Goal: Task Accomplishment & Management: Use online tool/utility

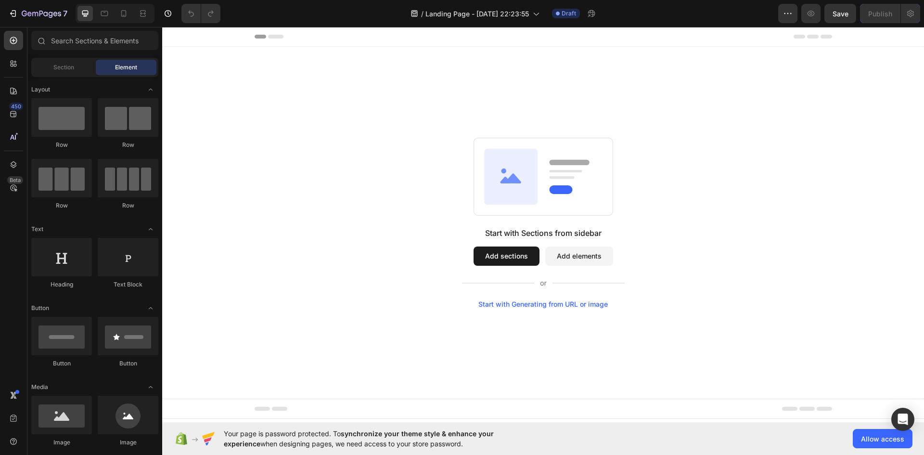
click at [560, 304] on div "Start with Generating from URL or image" at bounding box center [544, 304] width 130 height 8
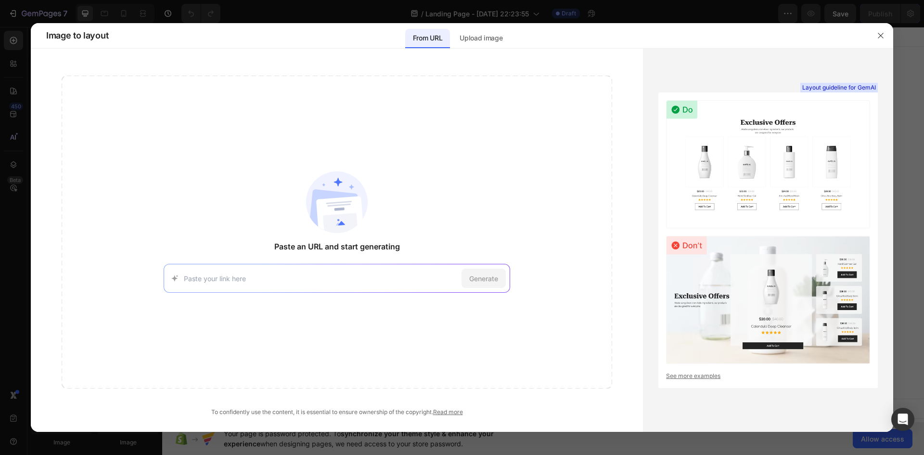
paste input "[URL][DOMAIN_NAME]"
type input "[URL][DOMAIN_NAME]"
click at [479, 278] on span "Generate" at bounding box center [483, 278] width 29 height 10
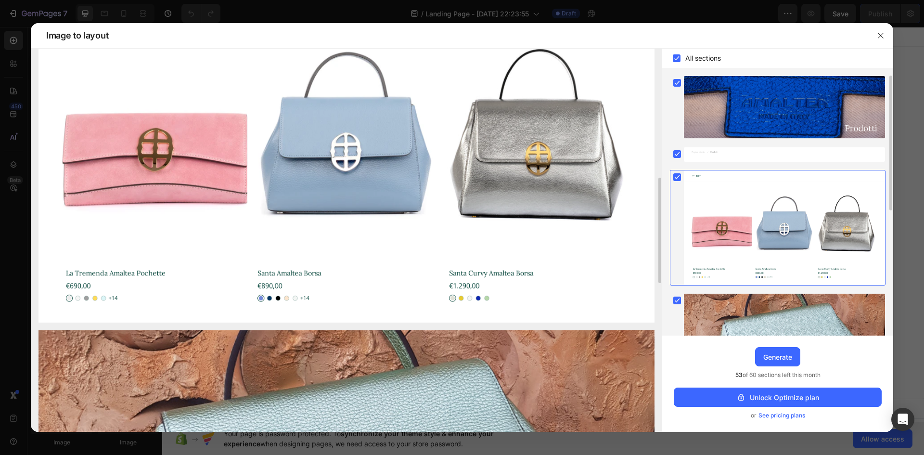
scroll to position [384, 0]
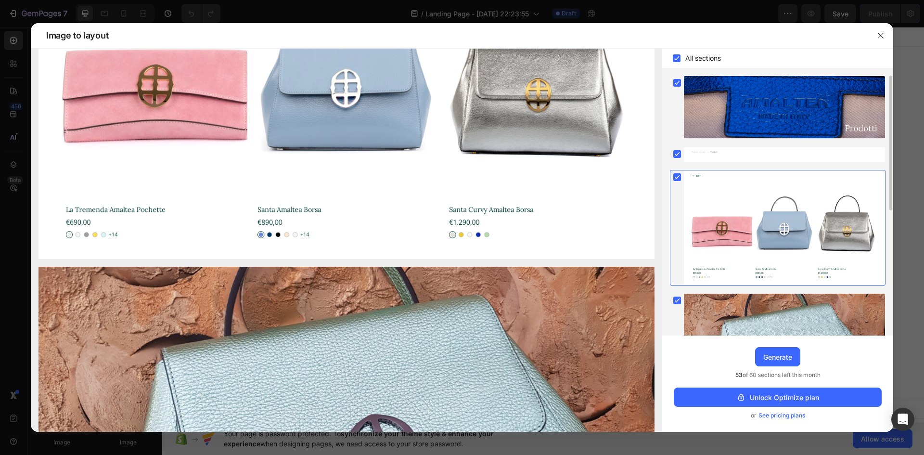
click at [678, 59] on rect at bounding box center [677, 58] width 8 height 8
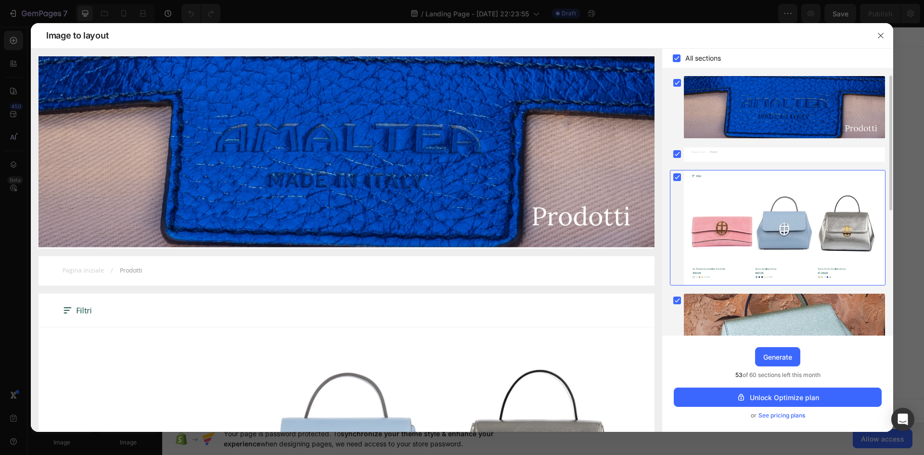
click at [678, 59] on rect at bounding box center [677, 58] width 8 height 8
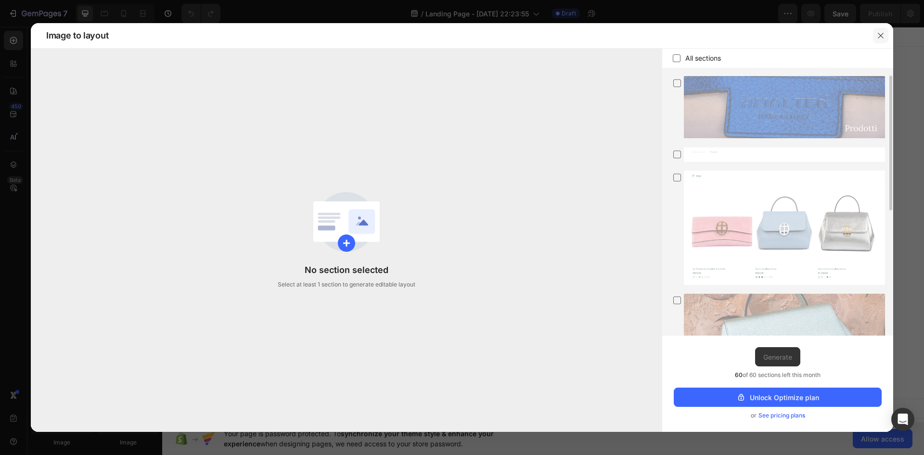
click at [880, 36] on icon "button" at bounding box center [881, 36] width 8 height 8
drag, startPoint x: 1042, startPoint y: 63, endPoint x: 880, endPoint y: 36, distance: 164.5
click at [880, 36] on div "Header" at bounding box center [543, 37] width 762 height 20
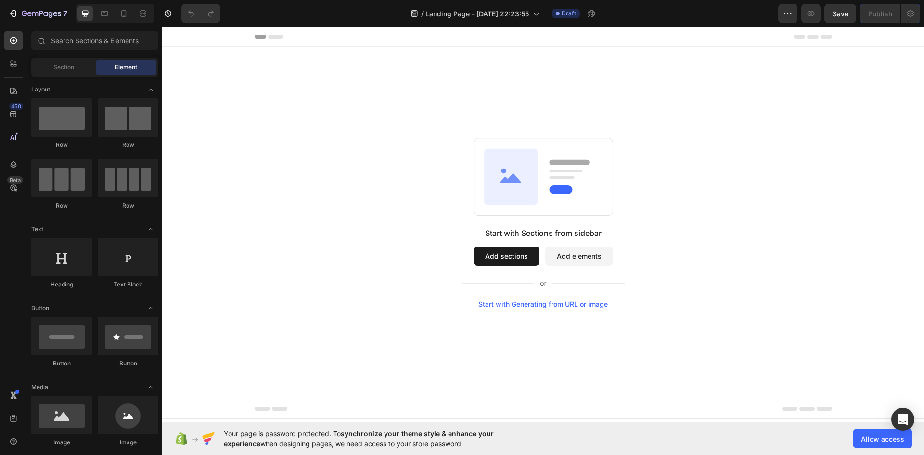
click at [557, 304] on div "Start with Generating from URL or image" at bounding box center [544, 304] width 130 height 8
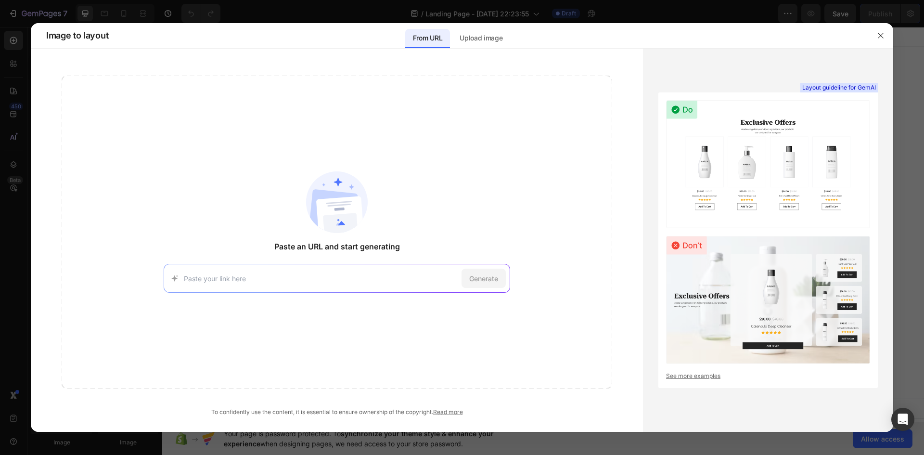
type input "[URL][DOMAIN_NAME]"
drag, startPoint x: 407, startPoint y: 282, endPoint x: 436, endPoint y: 180, distance: 106.2
click at [436, 180] on div "Paste an URL and start generating [URL][DOMAIN_NAME] Generate" at bounding box center [337, 232] width 551 height 313
click at [488, 274] on span "Generate" at bounding box center [483, 278] width 29 height 10
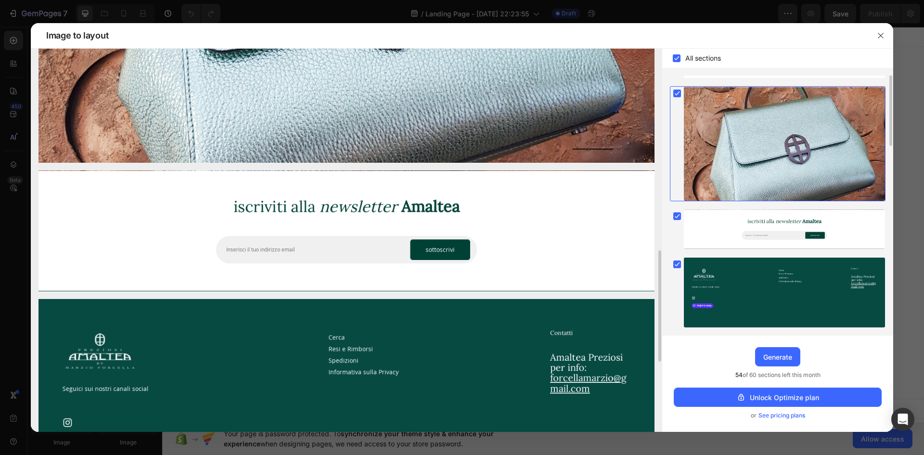
scroll to position [86, 0]
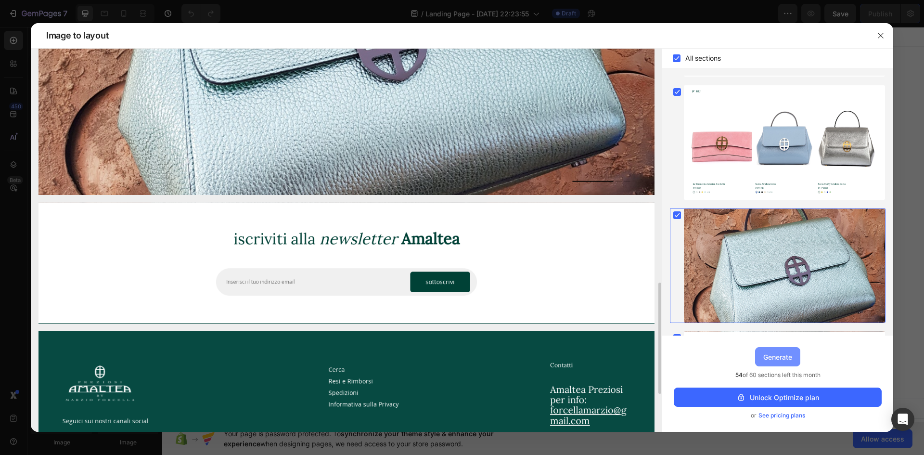
click at [776, 364] on button "Generate" at bounding box center [777, 356] width 45 height 19
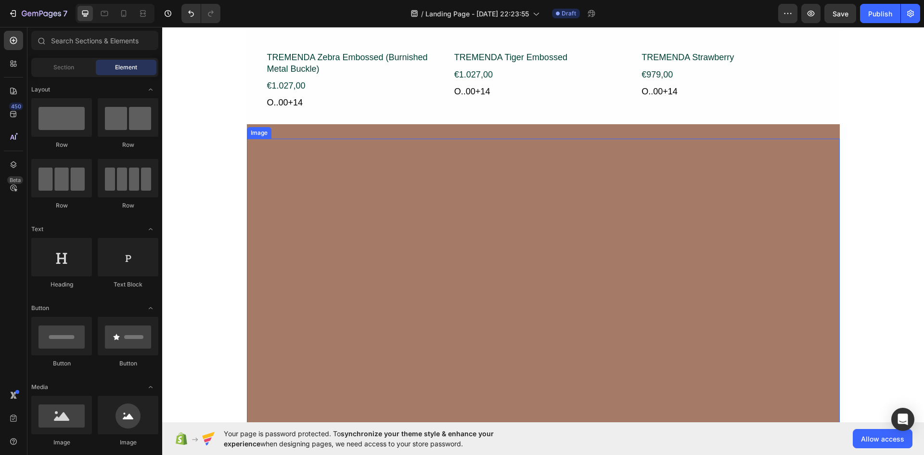
scroll to position [578, 0]
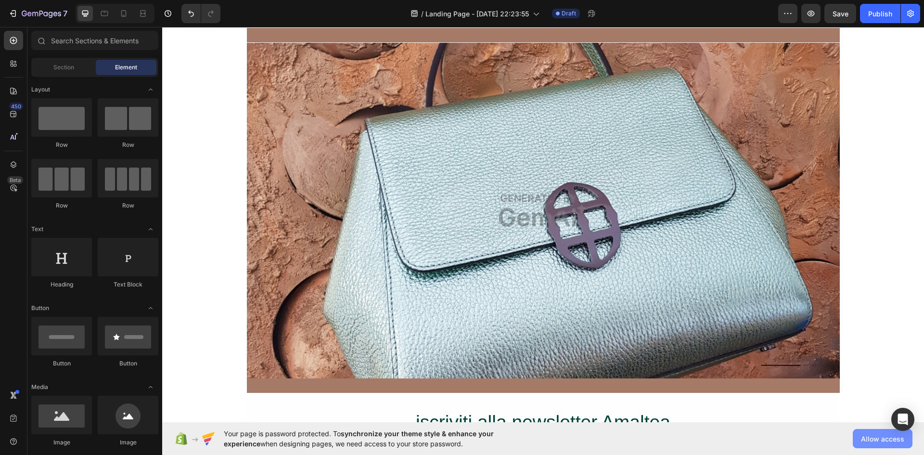
click at [877, 438] on span "Allow access" at bounding box center [882, 439] width 43 height 10
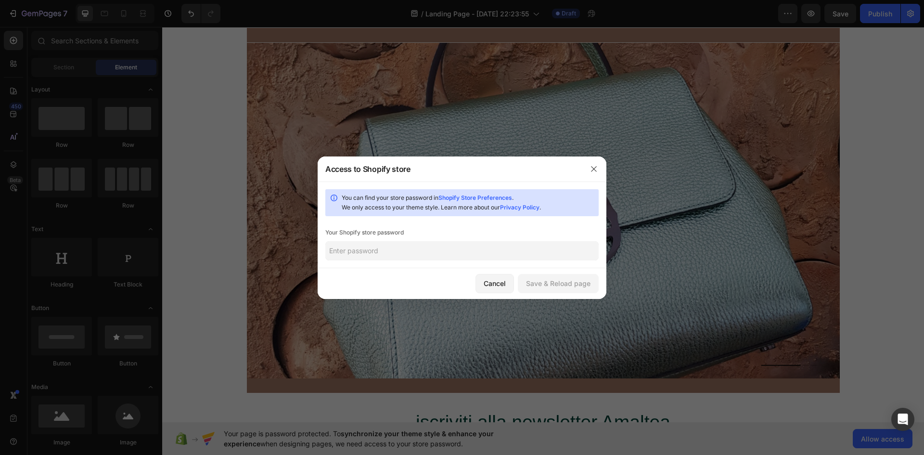
paste input "bawska"
type input "bawska"
click at [562, 282] on div "Save & Reload page" at bounding box center [558, 283] width 65 height 10
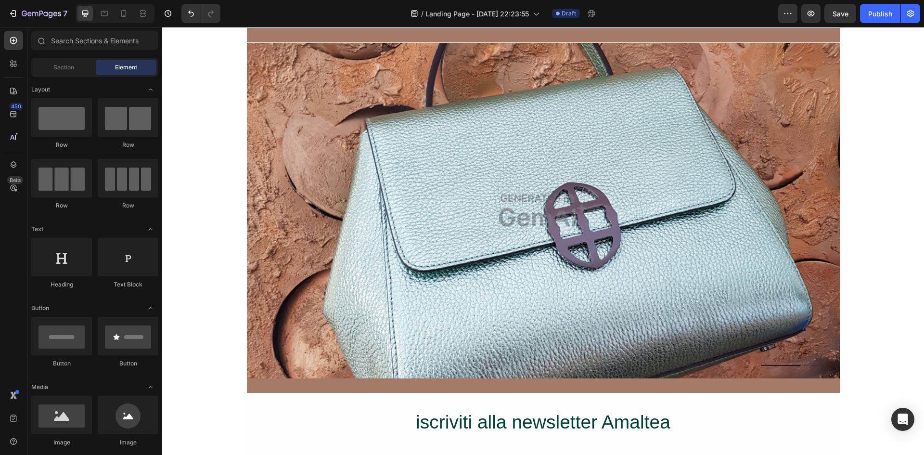
scroll to position [0, 0]
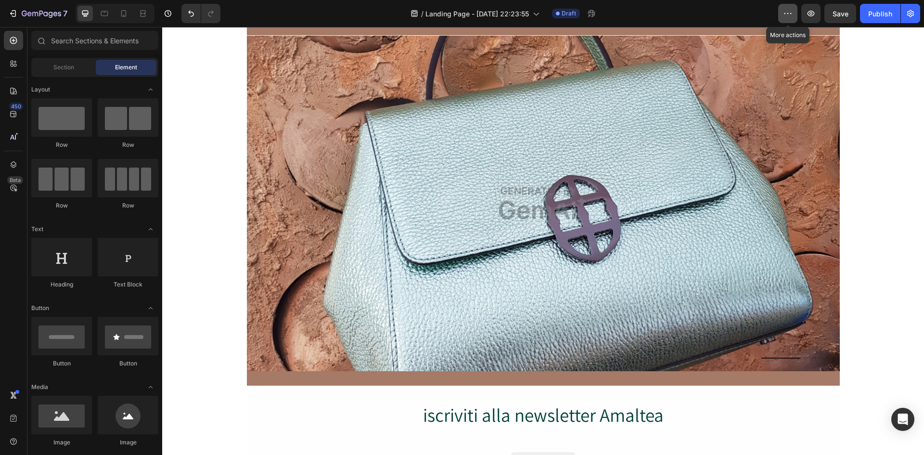
click at [792, 13] on icon "button" at bounding box center [788, 14] width 10 height 10
click at [790, 14] on icon "button" at bounding box center [788, 14] width 10 height 10
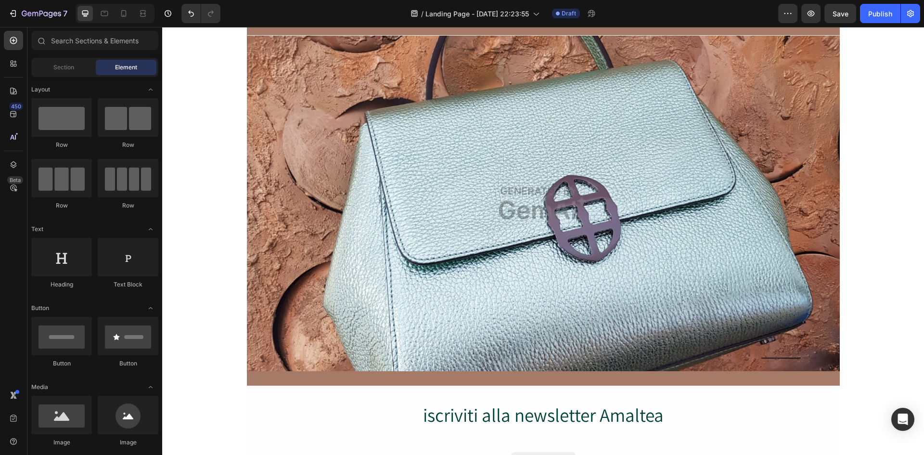
click at [749, 14] on div "/ Landing Page - [DATE] 22:23:55 Draft" at bounding box center [503, 13] width 550 height 19
click at [911, 13] on icon "button" at bounding box center [911, 14] width 10 height 10
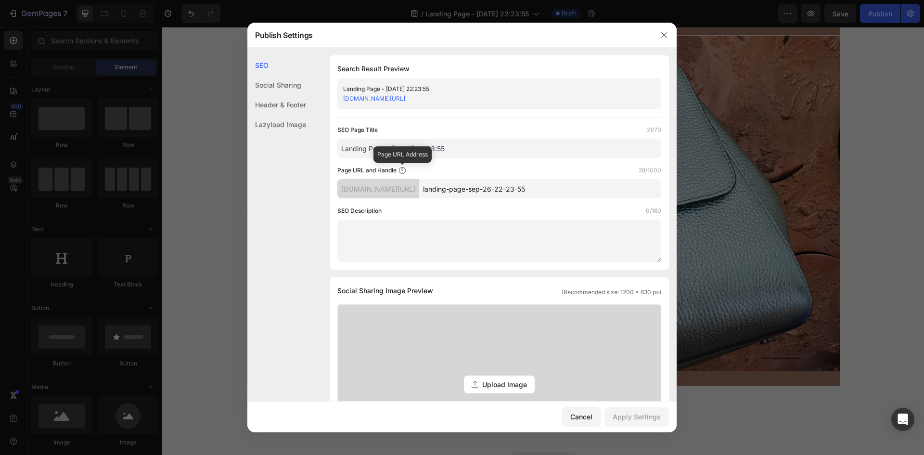
click at [403, 169] on icon at bounding box center [403, 170] width 2 height 3
click at [402, 169] on icon at bounding box center [403, 171] width 8 height 8
click at [405, 152] on input "Landing Page - [DATE] 22:23:55" at bounding box center [500, 148] width 324 height 19
click at [403, 171] on icon at bounding box center [403, 170] width 2 height 3
click at [667, 35] on icon "button" at bounding box center [665, 35] width 8 height 8
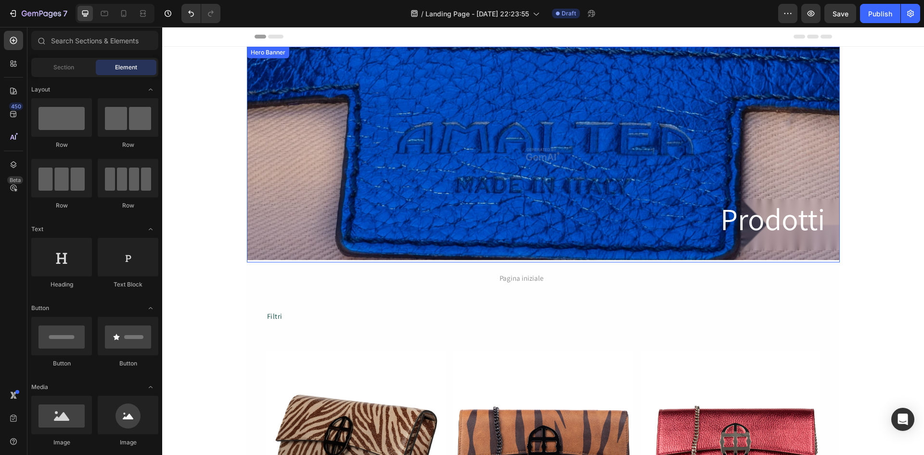
click at [370, 112] on div "Overlay" at bounding box center [543, 155] width 593 height 216
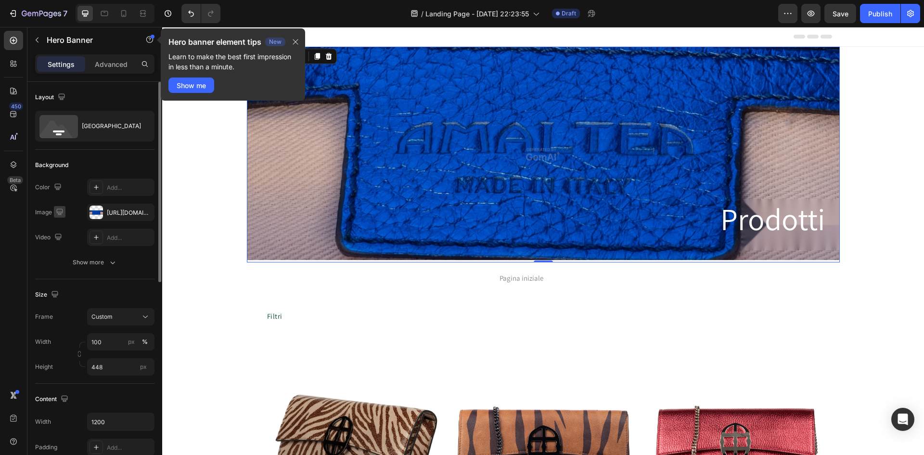
click at [59, 213] on icon "button" at bounding box center [59, 211] width 6 height 6
click at [61, 247] on icon "button" at bounding box center [62, 245] width 10 height 10
click at [61, 247] on div "The changes might be hidden by the video. Color Add... Image [URL][DOMAIN_NAME]…" at bounding box center [94, 225] width 119 height 92
type input "500"
type input "100%"
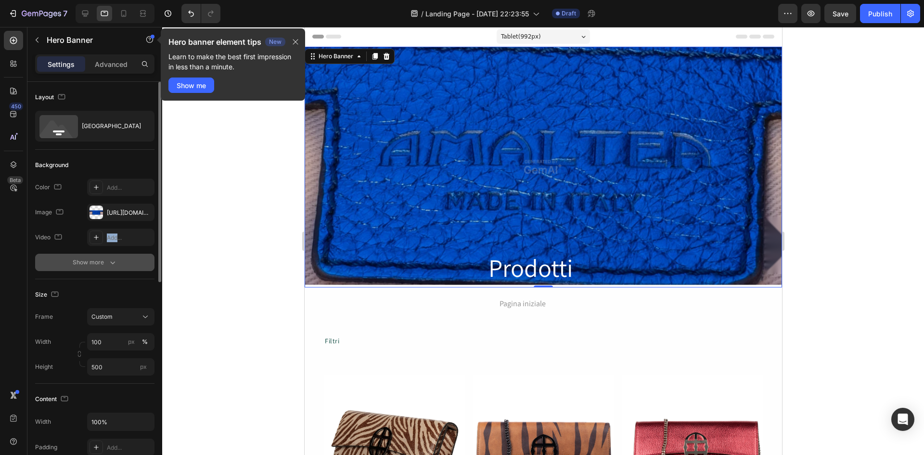
click at [108, 263] on icon "button" at bounding box center [113, 263] width 10 height 10
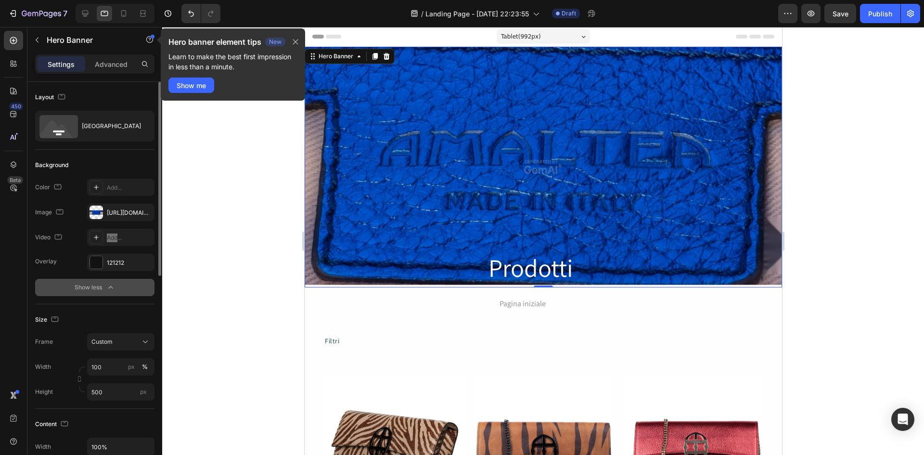
click at [427, 157] on div "Overlay" at bounding box center [543, 167] width 478 height 241
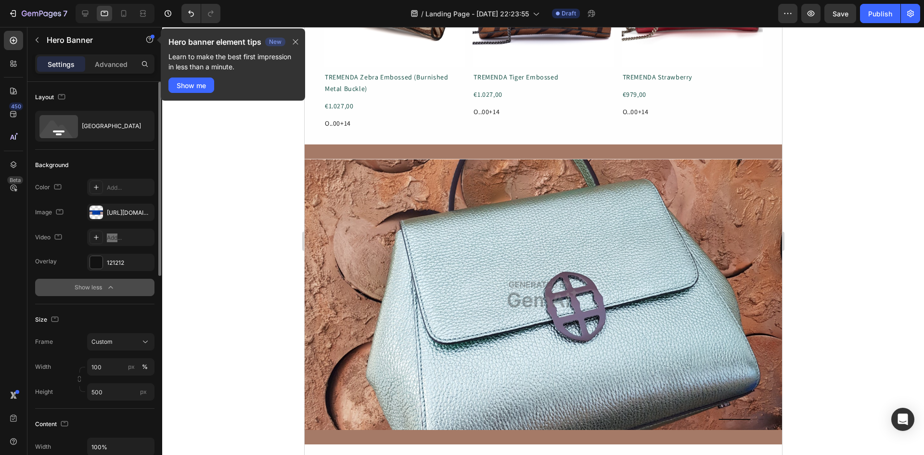
scroll to position [578, 0]
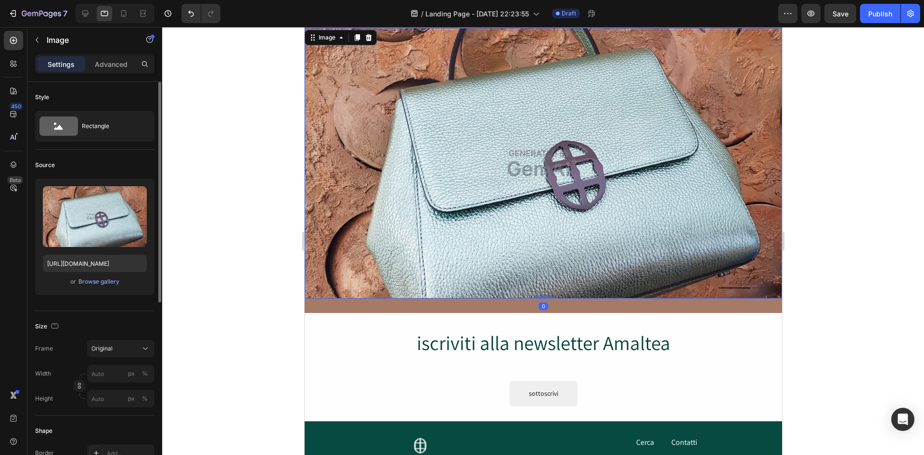
click at [433, 192] on img at bounding box center [543, 163] width 478 height 271
click at [100, 282] on div "Browse gallery" at bounding box center [98, 281] width 41 height 9
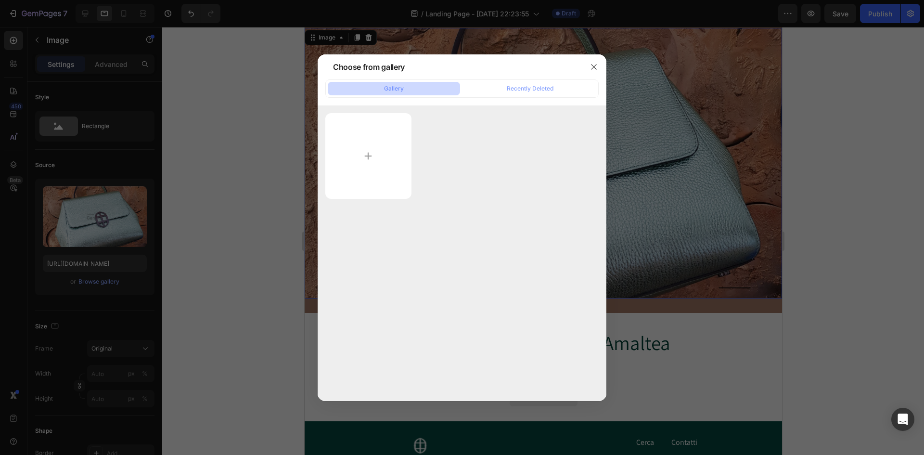
click at [418, 88] on button "Gallery" at bounding box center [394, 88] width 132 height 13
click at [368, 156] on input "file" at bounding box center [368, 156] width 86 height 86
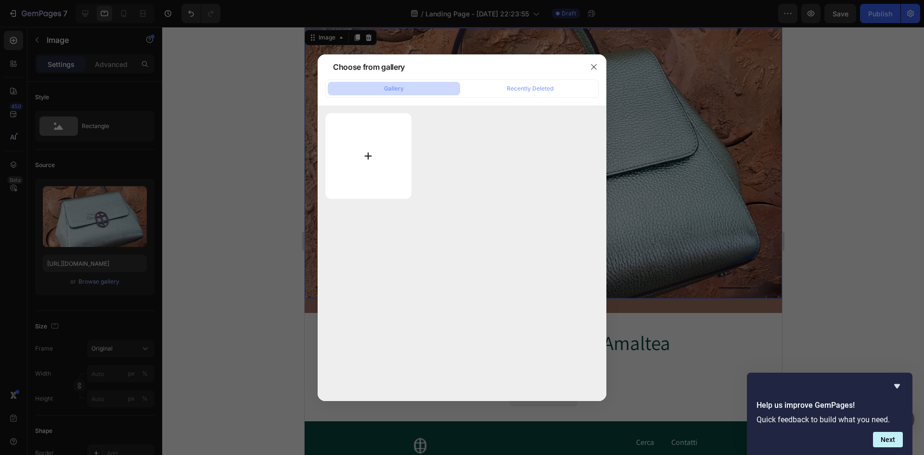
type input "C:\fakepath\TREMENDA-24 (1).jpg"
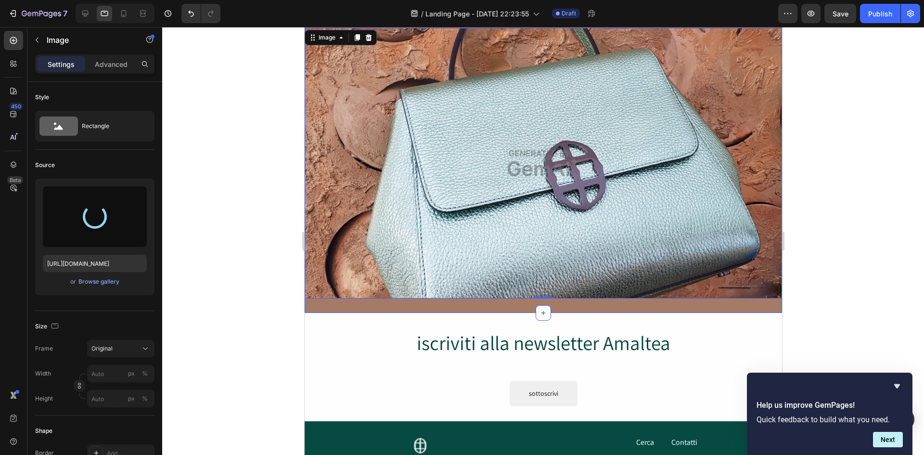
type input "[URL][DOMAIN_NAME]"
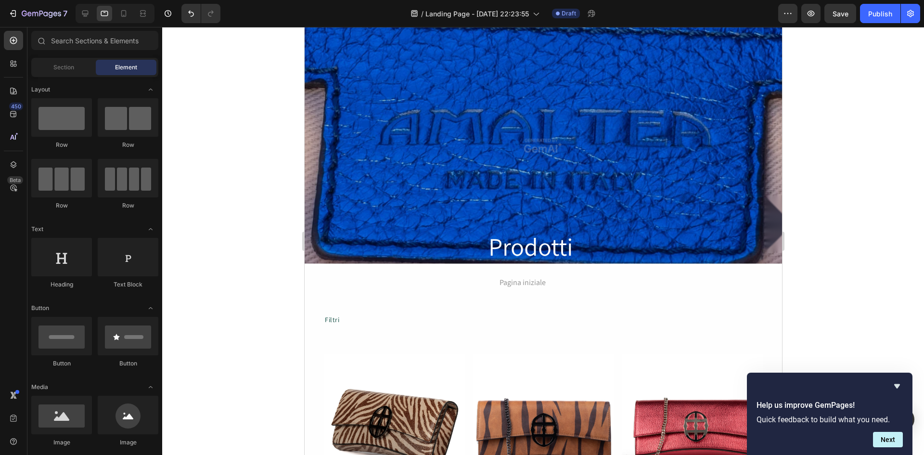
scroll to position [0, 0]
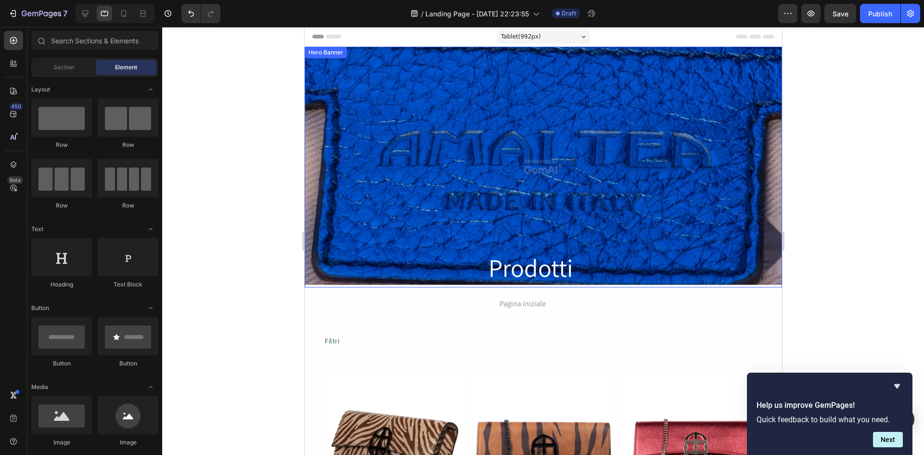
click at [636, 126] on div "Overlay" at bounding box center [543, 167] width 478 height 241
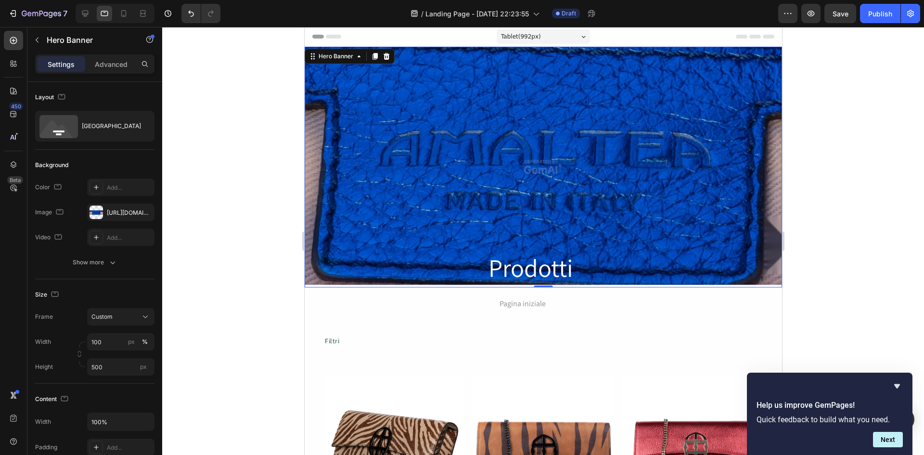
click at [458, 182] on div "Overlay" at bounding box center [543, 167] width 478 height 241
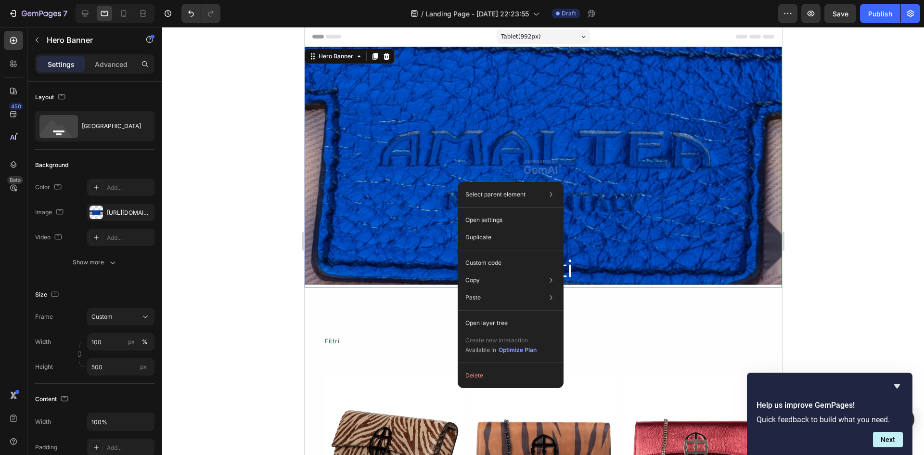
click at [420, 184] on div "Overlay" at bounding box center [543, 167] width 478 height 241
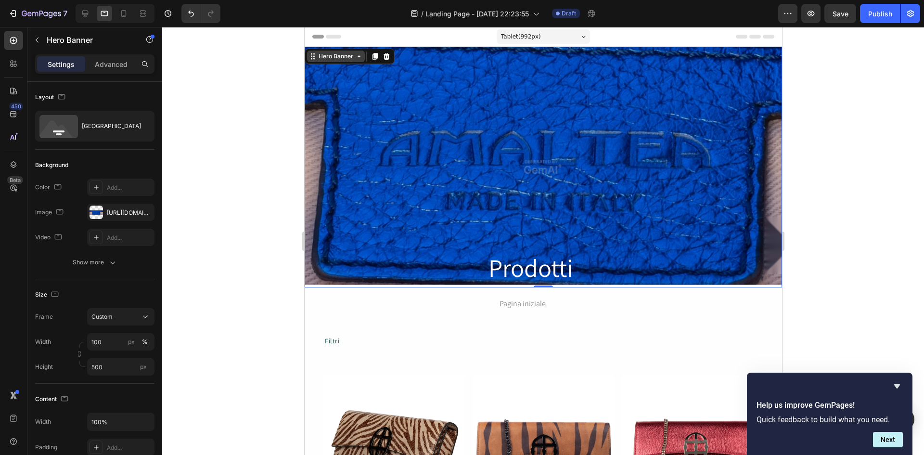
click at [361, 60] on div "Hero Banner" at bounding box center [336, 57] width 58 height 12
click at [314, 59] on icon at bounding box center [313, 58] width 1 height 1
click at [360, 57] on icon at bounding box center [359, 56] width 8 height 8
click at [61, 212] on icon "button" at bounding box center [60, 212] width 10 height 10
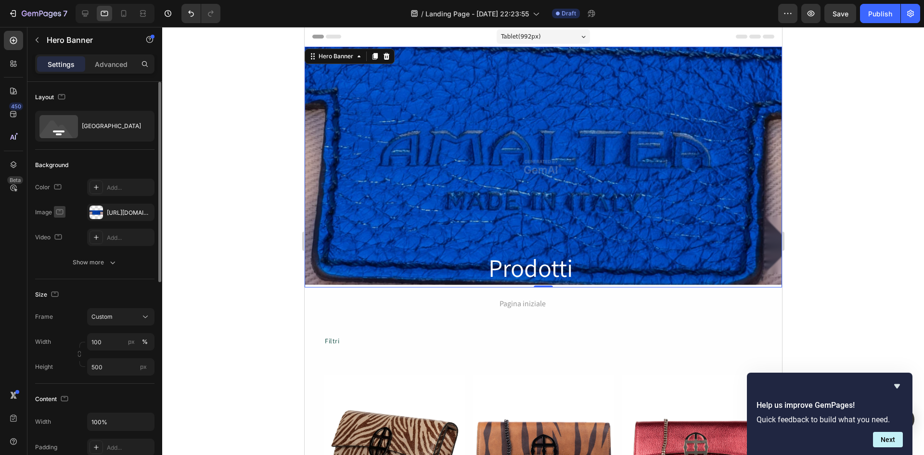
click at [61, 212] on icon "button" at bounding box center [60, 212] width 10 height 10
click at [118, 212] on div "[URL][DOMAIN_NAME]" at bounding box center [121, 212] width 28 height 9
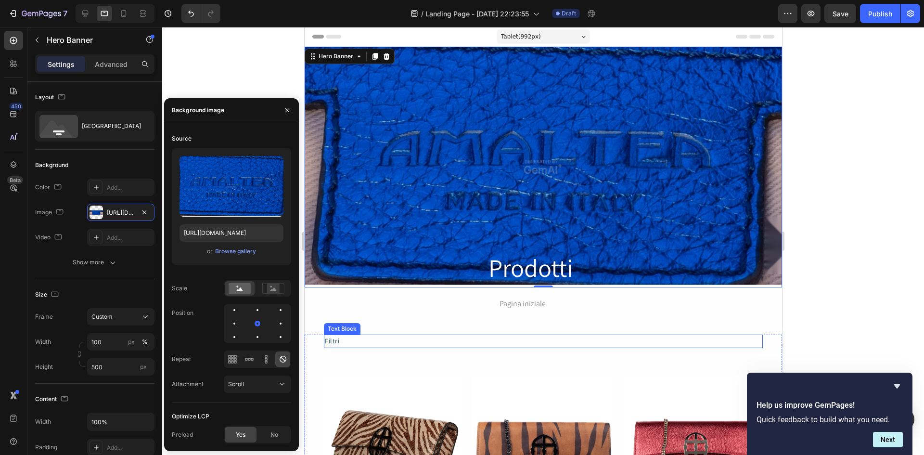
scroll to position [32, 0]
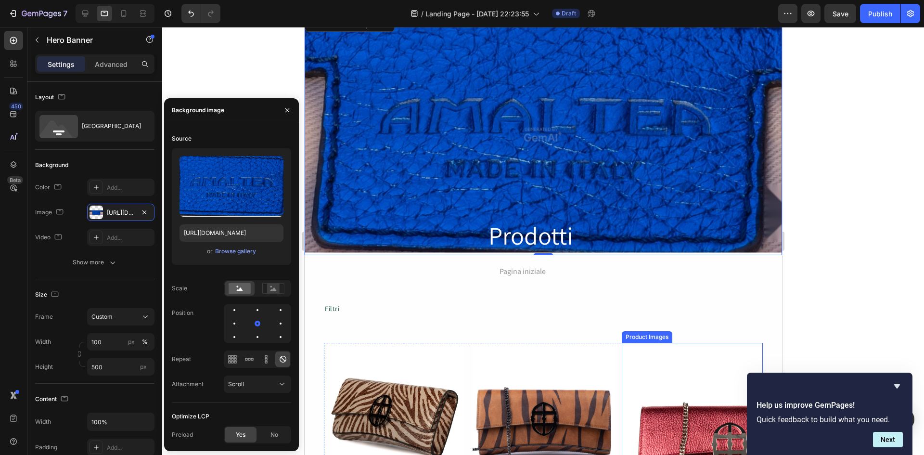
click at [622, 351] on img at bounding box center [692, 413] width 141 height 141
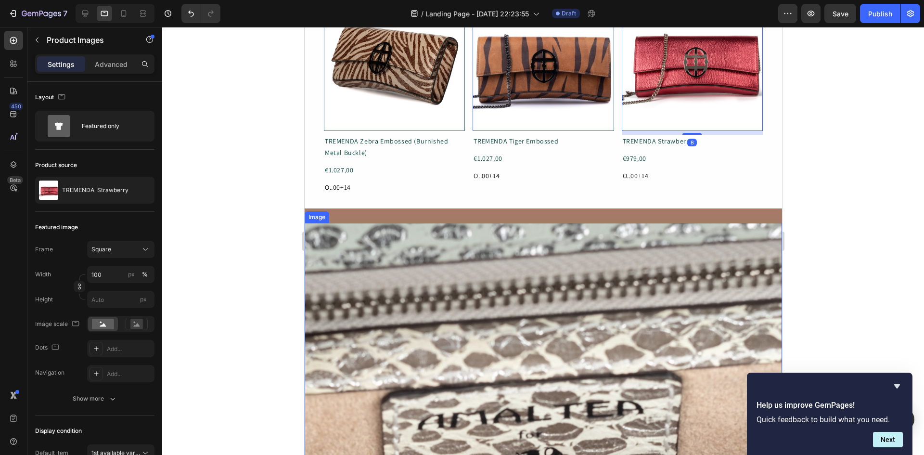
scroll to position [610, 0]
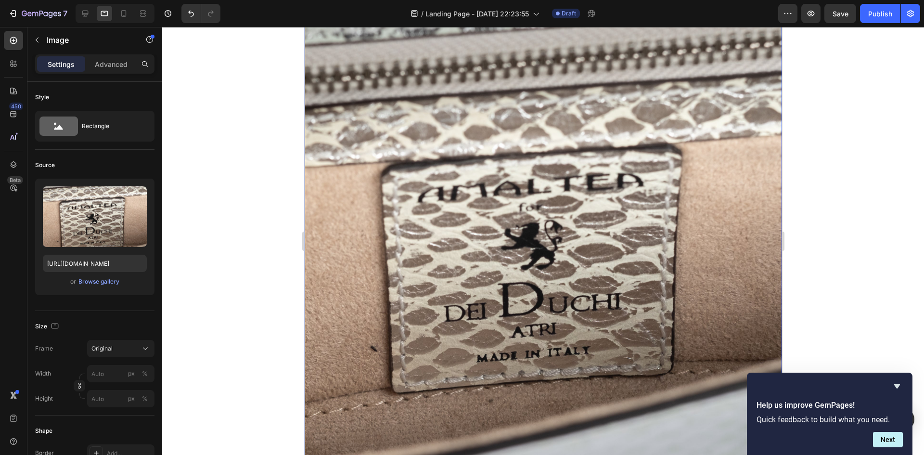
click at [548, 252] on img at bounding box center [543, 235] width 478 height 478
click at [96, 282] on div "Browse gallery" at bounding box center [98, 281] width 41 height 9
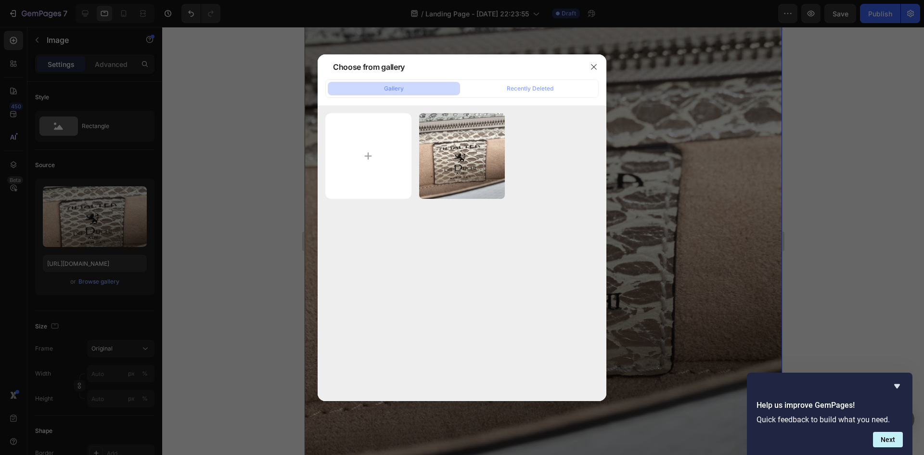
click at [420, 90] on button "Gallery" at bounding box center [394, 88] width 132 height 13
click at [368, 156] on input "file" at bounding box center [368, 156] width 86 height 86
type input "C:\fakepath\SANTA-27MetallicGold-GOLD.jpg"
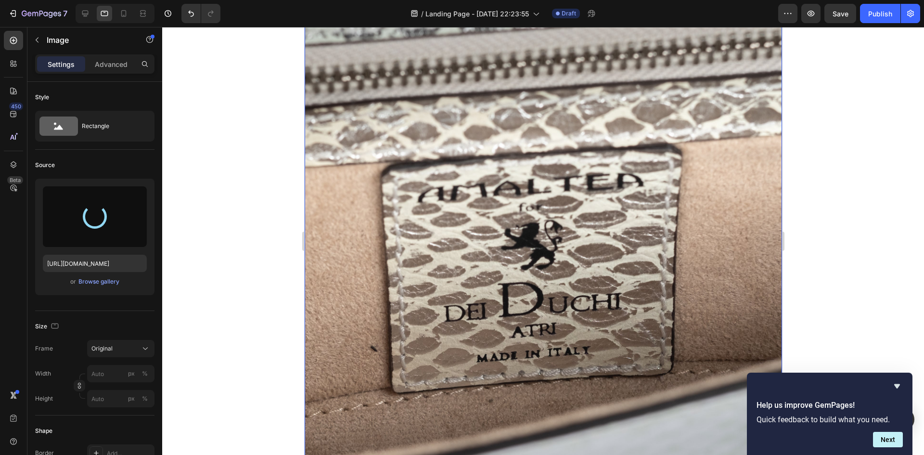
type input "[URL][DOMAIN_NAME]"
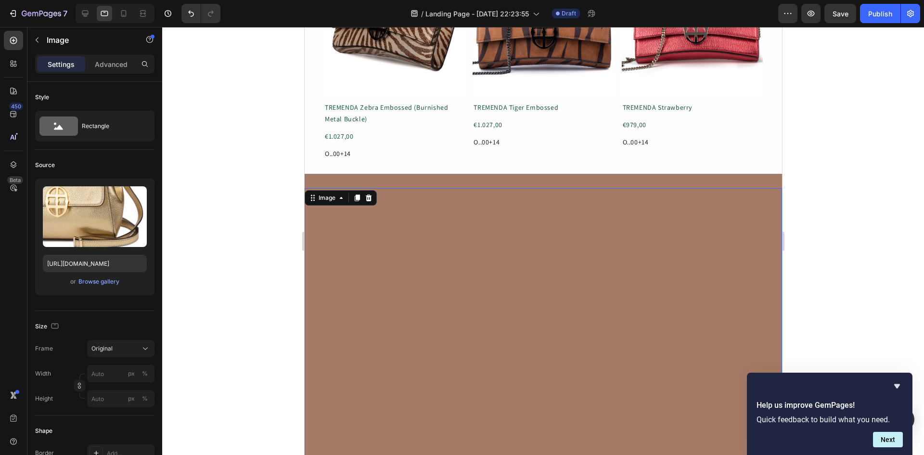
scroll to position [578, 0]
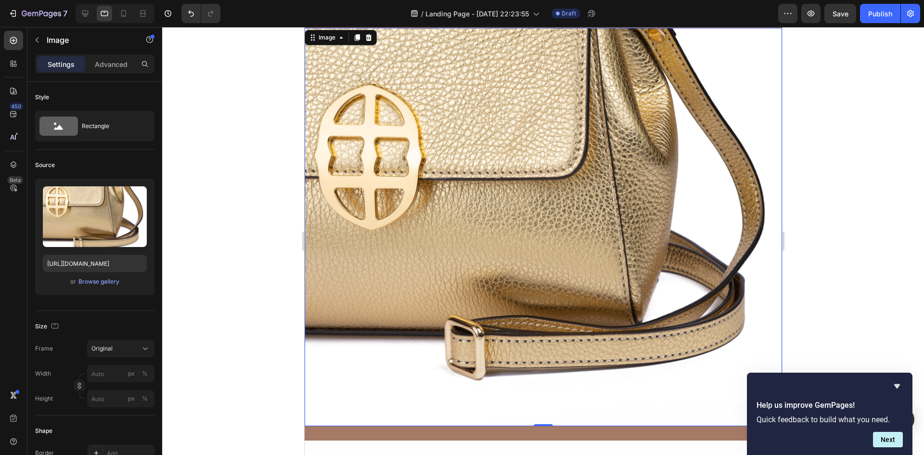
click at [190, 203] on div at bounding box center [543, 241] width 762 height 428
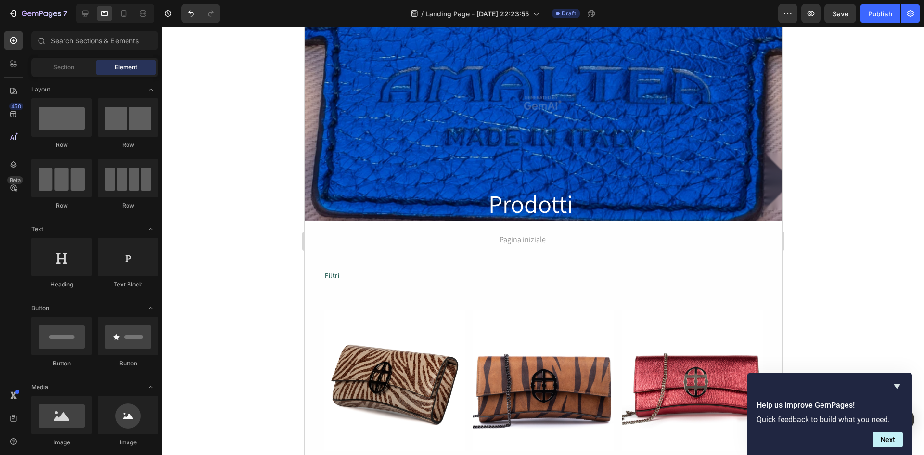
scroll to position [0, 0]
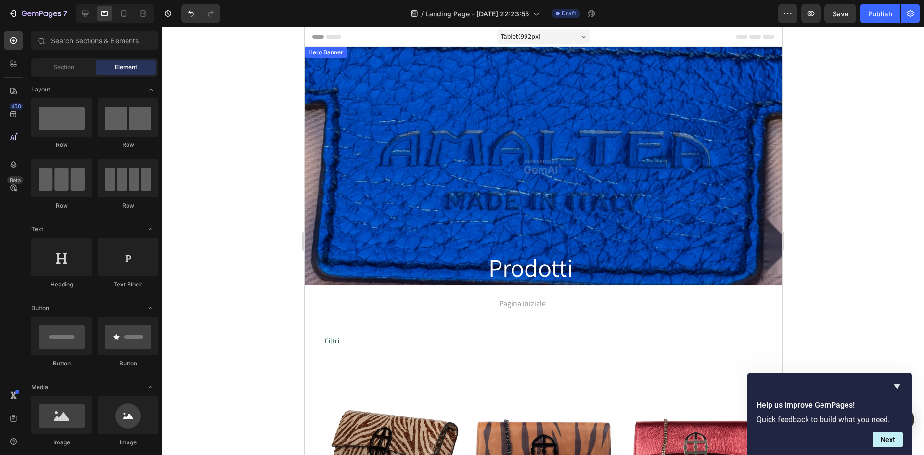
click at [497, 174] on div "Overlay" at bounding box center [543, 167] width 478 height 241
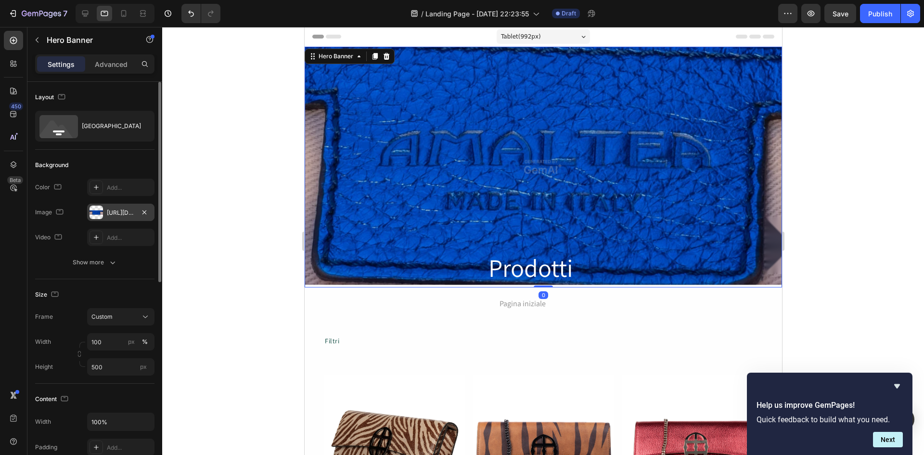
click at [129, 211] on div "[URL][DOMAIN_NAME]" at bounding box center [121, 212] width 28 height 9
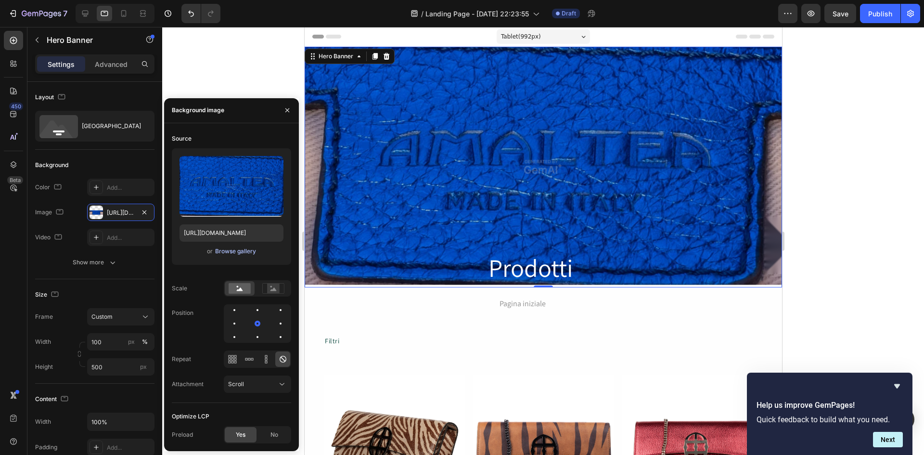
click at [240, 250] on div "Browse gallery" at bounding box center [235, 251] width 41 height 9
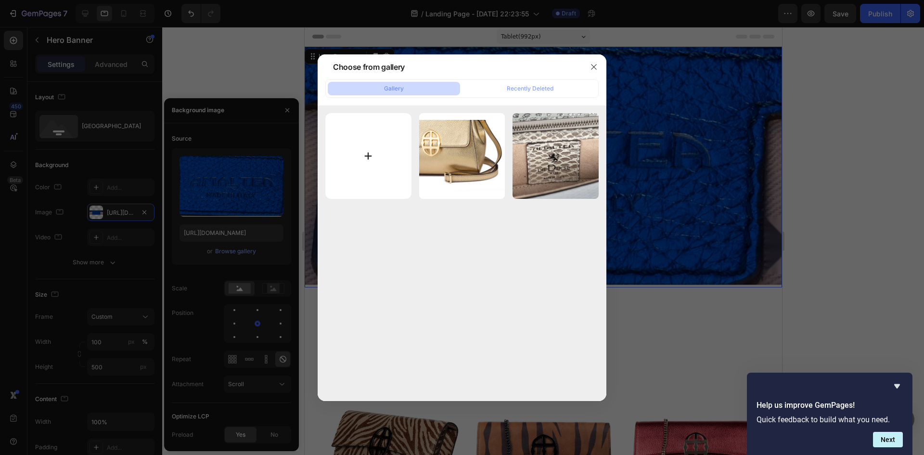
click at [368, 154] on input "file" at bounding box center [368, 156] width 86 height 86
type input "C:\fakepath\SANTA-30MetallicGold-GOLD.jpg"
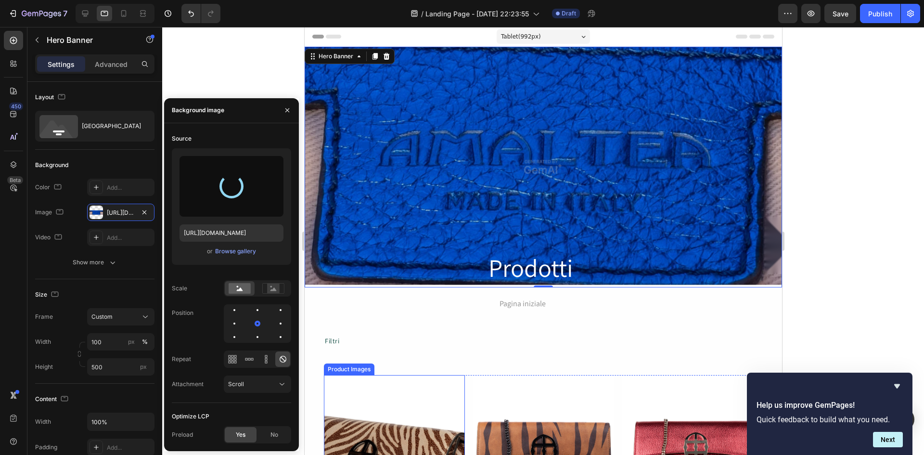
type input "[URL][DOMAIN_NAME]"
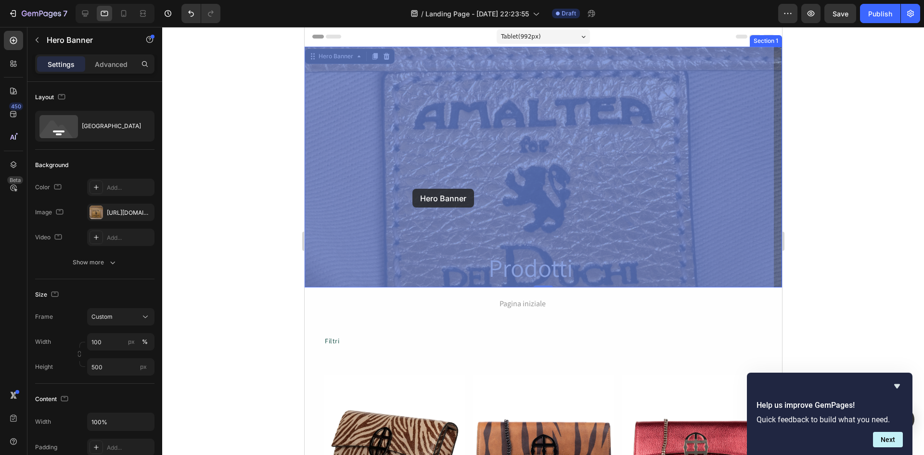
drag, startPoint x: 412, startPoint y: 205, endPoint x: 403, endPoint y: 187, distance: 19.8
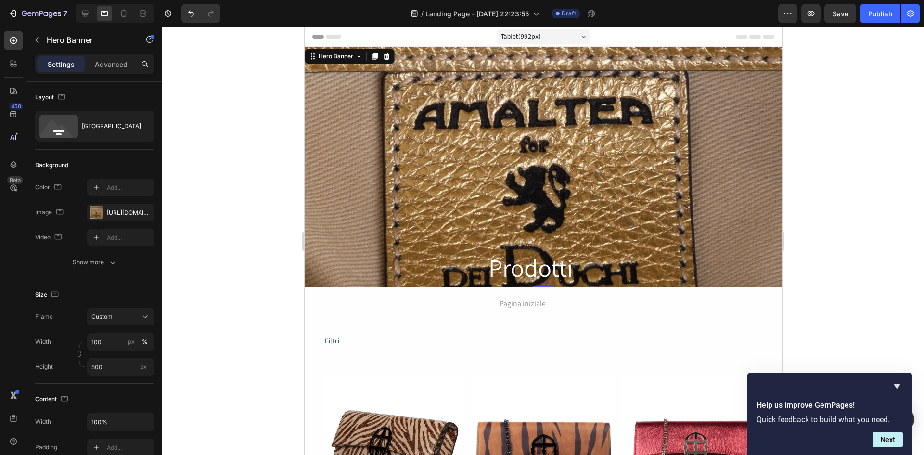
click at [403, 187] on div "Overlay" at bounding box center [543, 167] width 478 height 241
click at [582, 36] on icon at bounding box center [584, 37] width 4 height 2
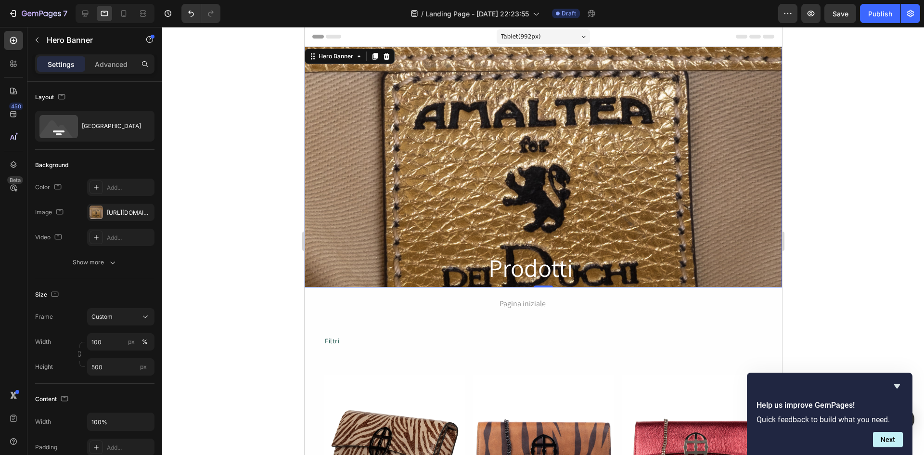
click at [582, 36] on icon at bounding box center [584, 37] width 4 height 2
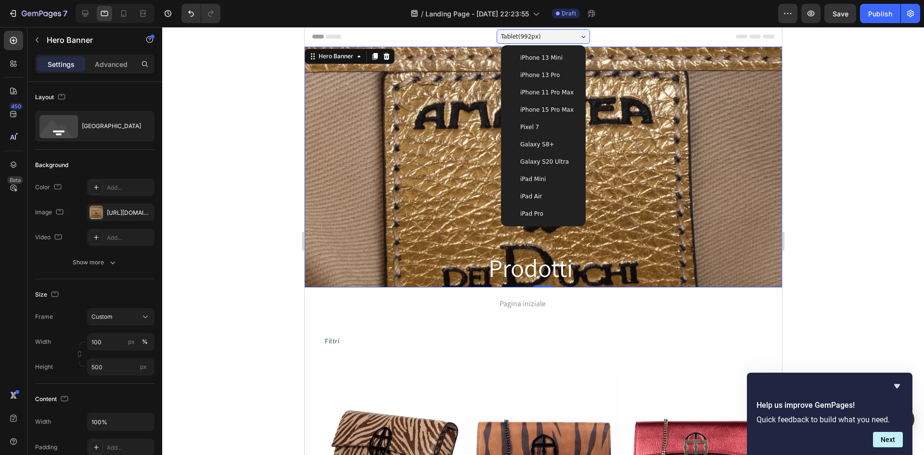
click at [581, 36] on icon at bounding box center [583, 37] width 4 height 2
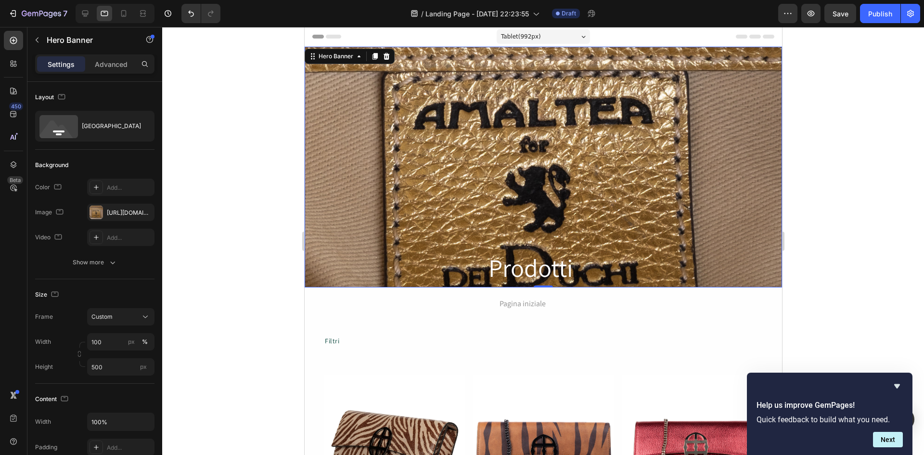
click at [581, 36] on icon at bounding box center [583, 37] width 4 height 2
click at [665, 32] on div "Header" at bounding box center [543, 36] width 462 height 19
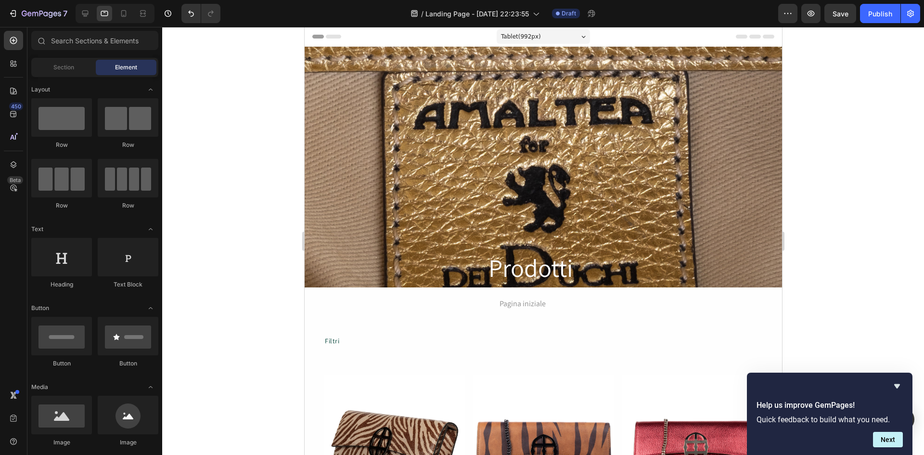
click at [736, 35] on icon at bounding box center [742, 37] width 12 height 4
click at [749, 36] on icon at bounding box center [755, 37] width 12 height 4
click at [467, 156] on div "Overlay" at bounding box center [543, 167] width 478 height 241
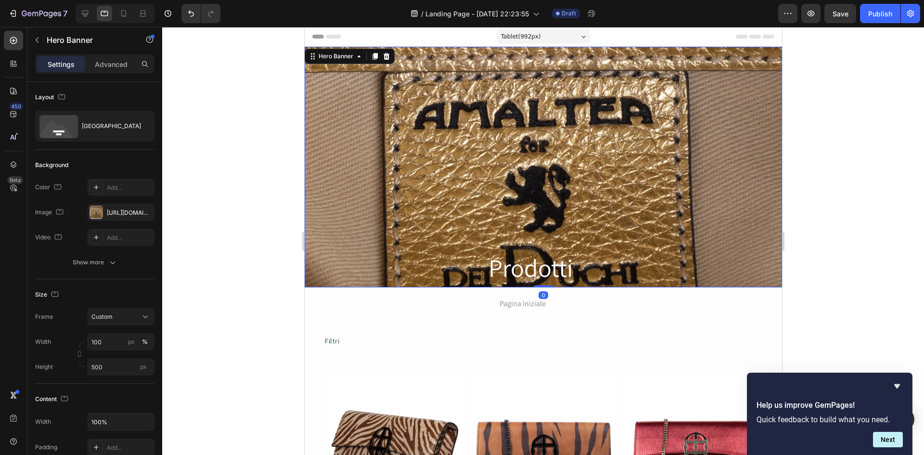
click at [560, 35] on div "Tablet ( 992 px)" at bounding box center [542, 36] width 93 height 14
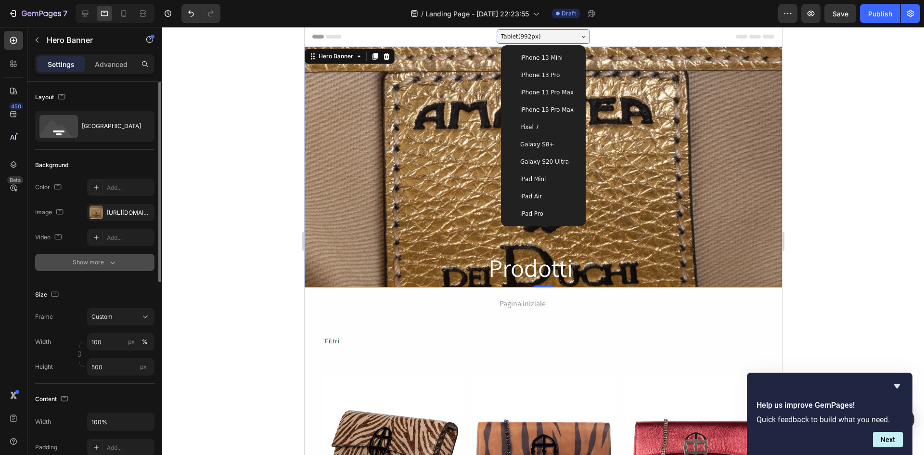
click at [117, 263] on icon "button" at bounding box center [113, 263] width 10 height 10
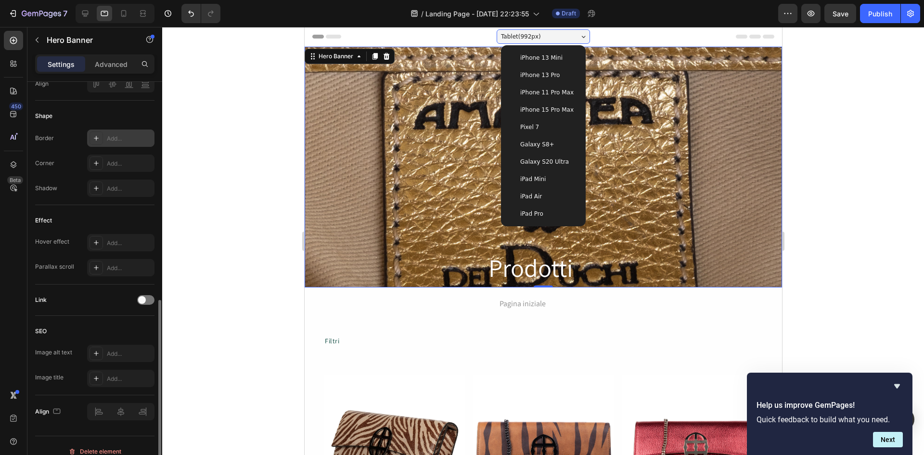
scroll to position [425, 0]
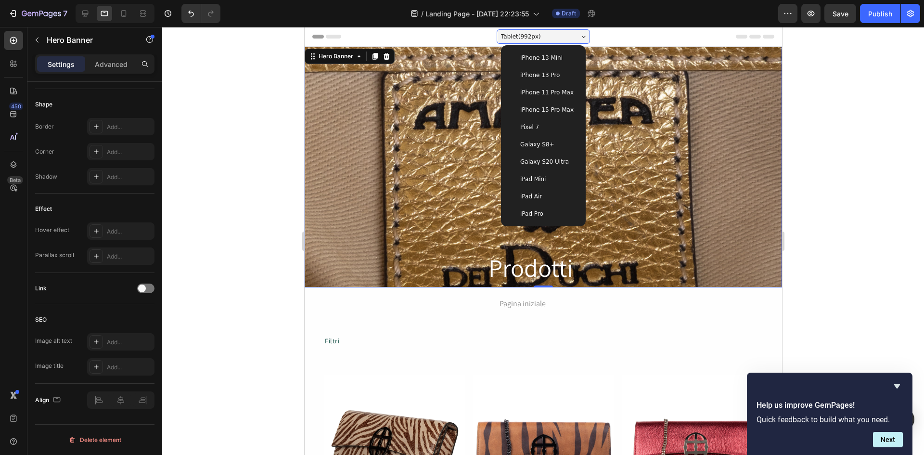
click at [208, 182] on div at bounding box center [543, 241] width 762 height 428
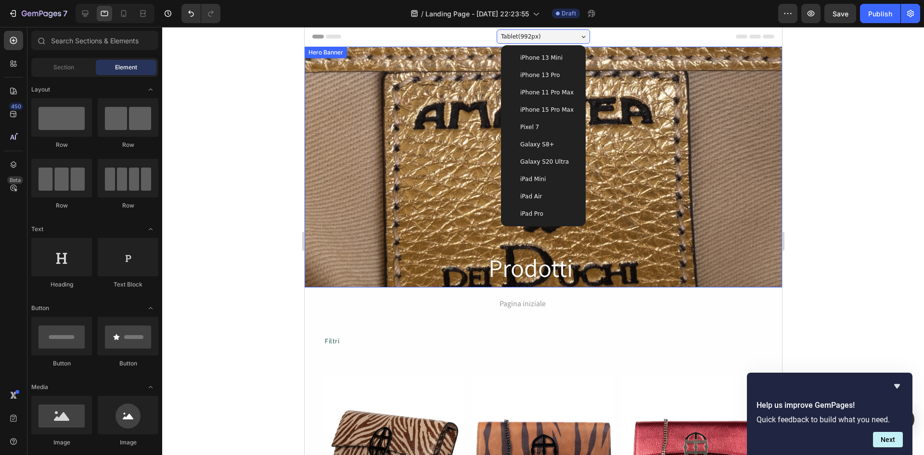
scroll to position [32, 0]
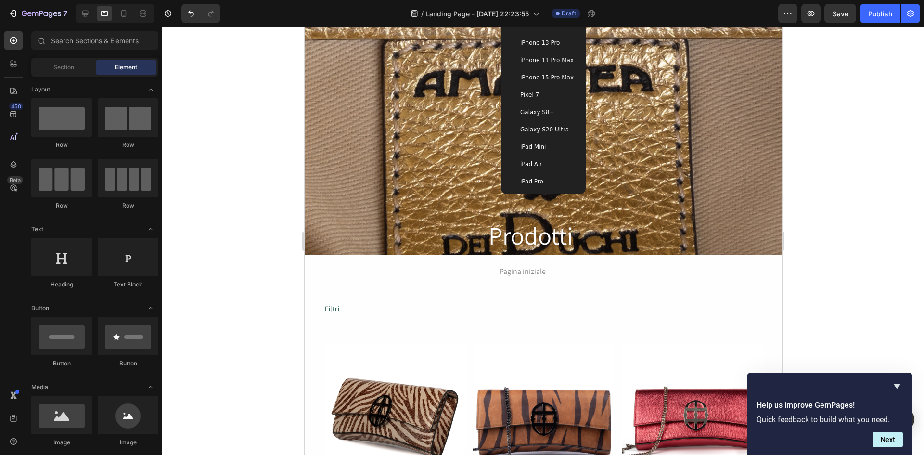
click at [207, 70] on div at bounding box center [543, 241] width 762 height 428
click at [259, 92] on div at bounding box center [543, 241] width 762 height 428
click at [539, 15] on icon at bounding box center [535, 14] width 5 height 3
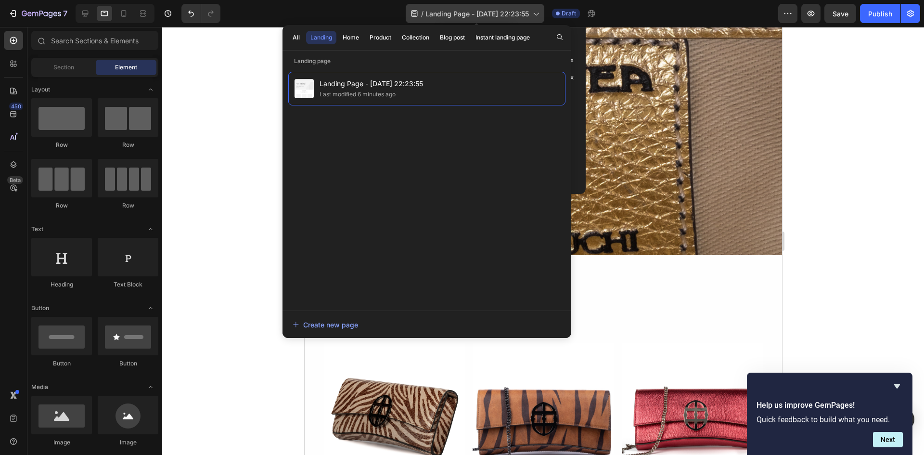
click at [539, 15] on icon at bounding box center [535, 14] width 5 height 3
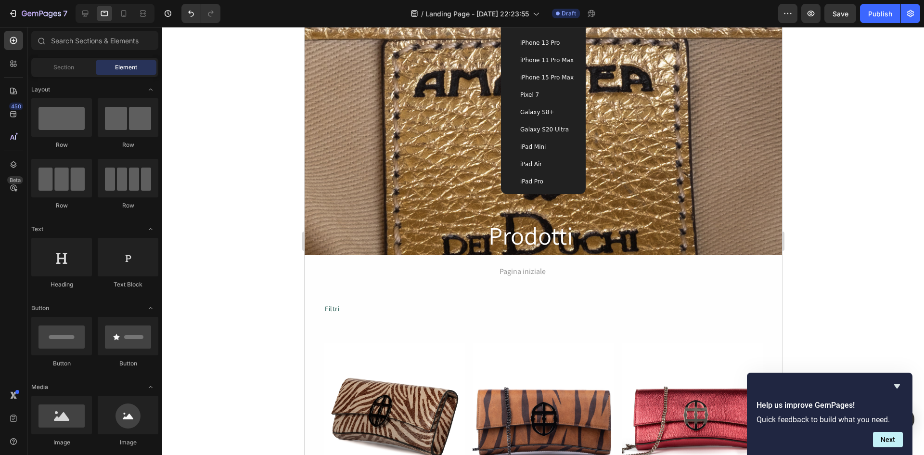
click at [541, 169] on div "iPad Air" at bounding box center [542, 164] width 69 height 10
click at [541, 169] on div "Overlay" at bounding box center [543, 134] width 478 height 241
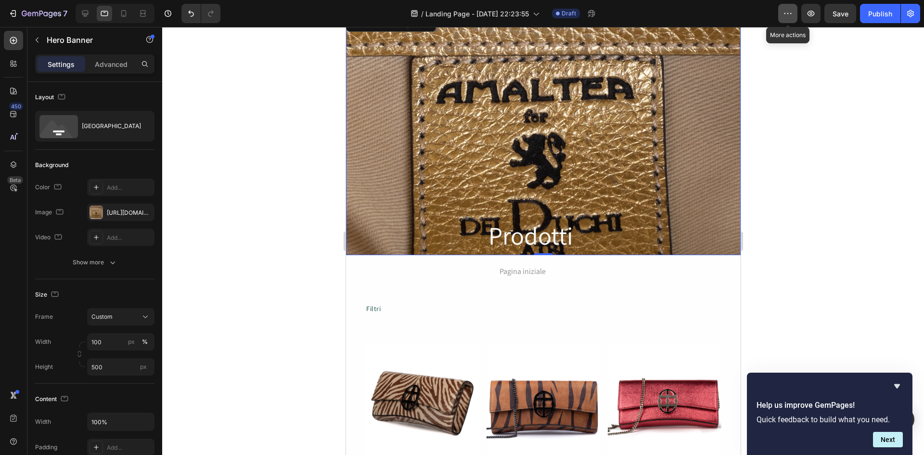
click at [788, 15] on icon "button" at bounding box center [788, 14] width 10 height 10
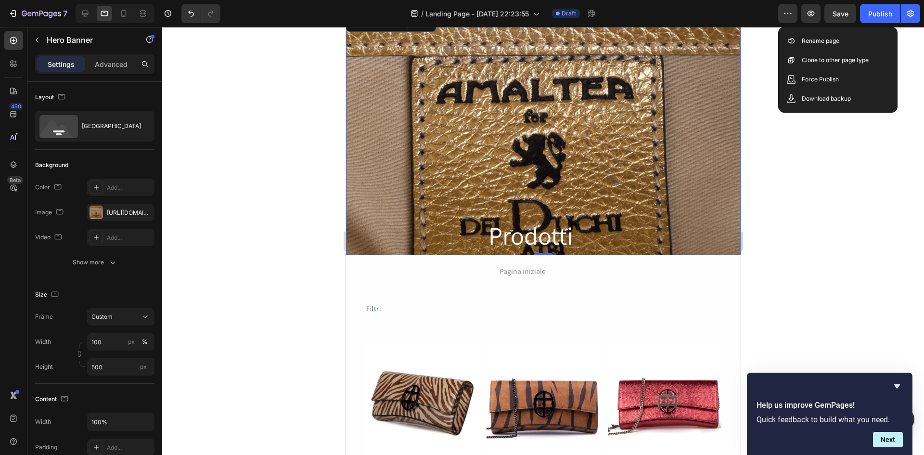
click at [793, 181] on div at bounding box center [543, 241] width 762 height 428
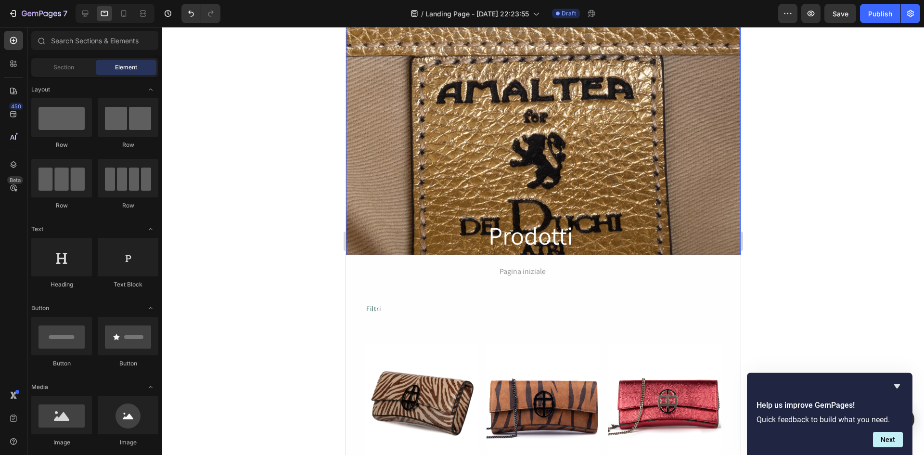
click at [395, 132] on div "Overlay" at bounding box center [543, 134] width 395 height 241
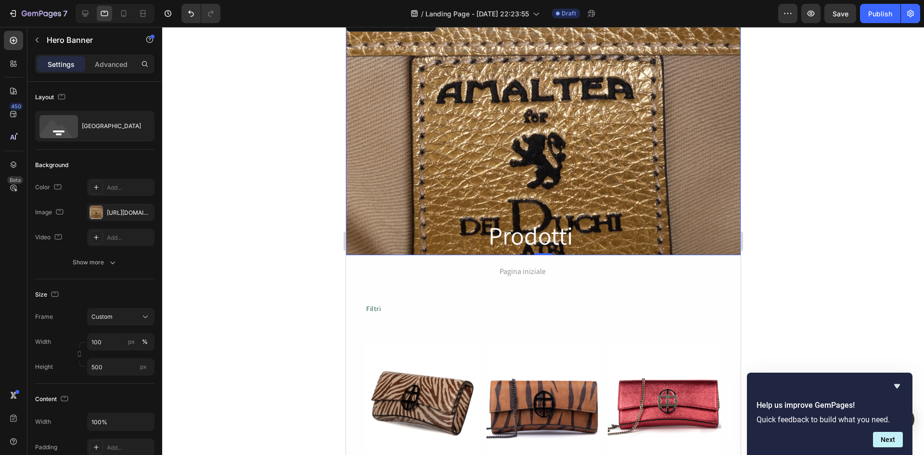
click at [65, 65] on p "Settings" at bounding box center [61, 64] width 27 height 10
click at [112, 264] on icon "button" at bounding box center [113, 263] width 10 height 10
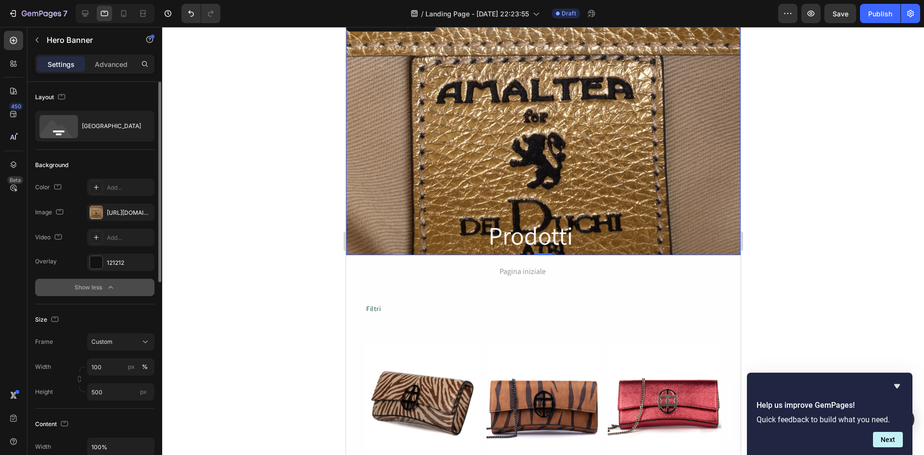
click at [215, 248] on div at bounding box center [543, 241] width 762 height 428
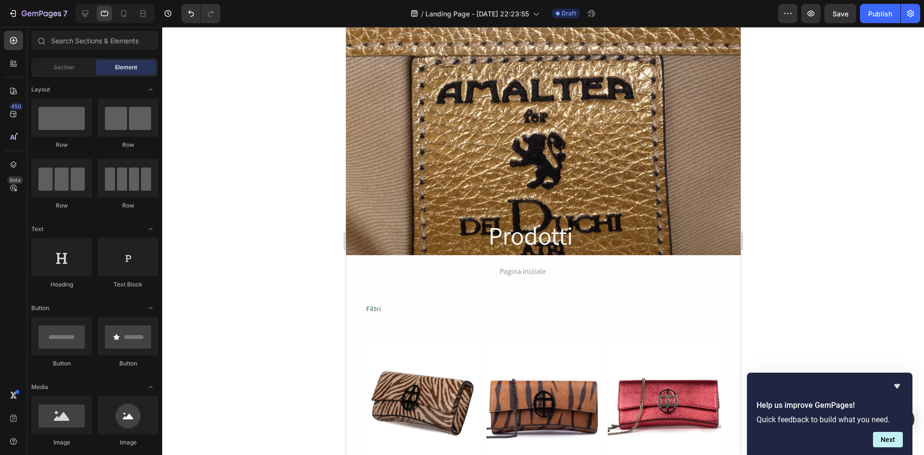
click at [15, 230] on div "450 Beta" at bounding box center [13, 208] width 19 height 355
click at [416, 198] on div "Overlay" at bounding box center [543, 134] width 395 height 241
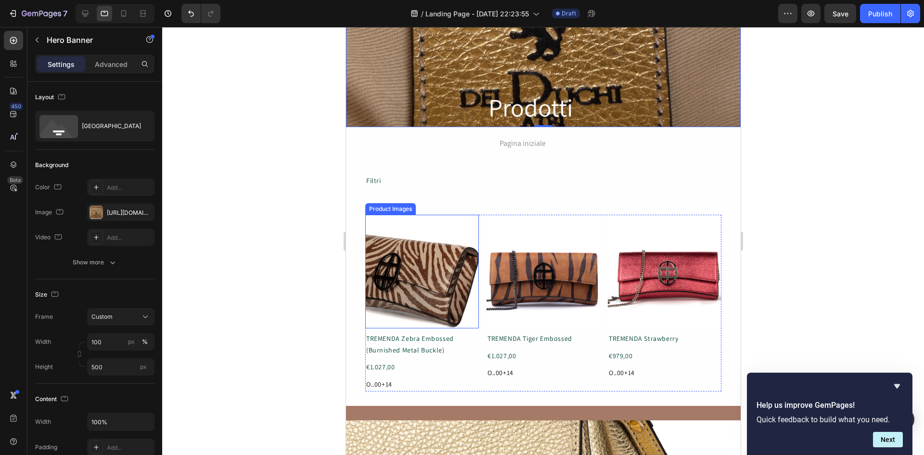
scroll to position [193, 0]
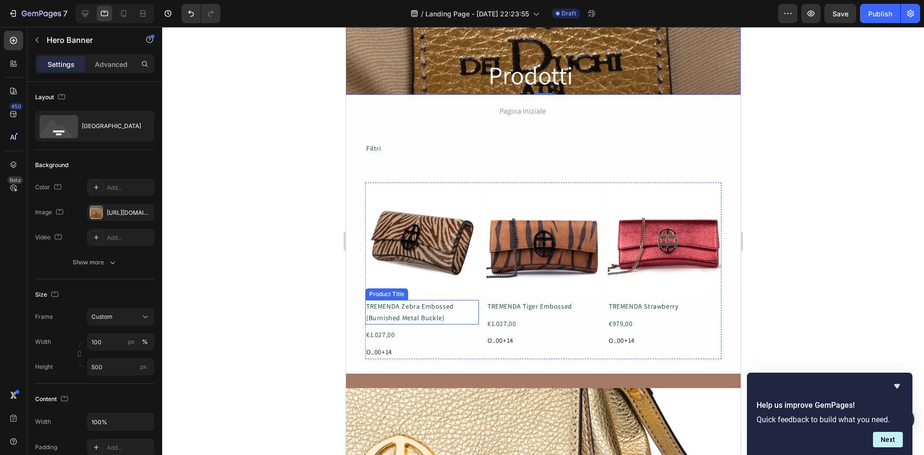
click at [453, 311] on h1 "TREMENDA Zebra Embossed (Burnished Metal Buckle)" at bounding box center [422, 312] width 114 height 25
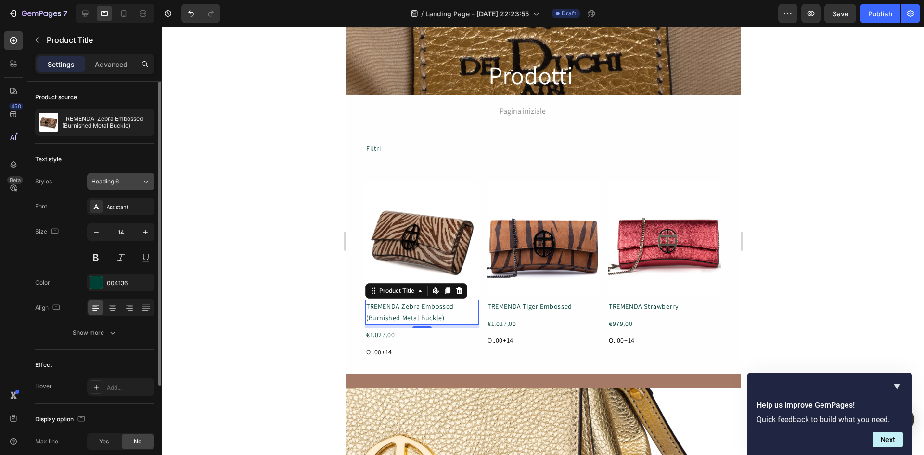
click at [148, 182] on icon at bounding box center [146, 182] width 8 height 10
click at [190, 195] on div at bounding box center [543, 241] width 762 height 428
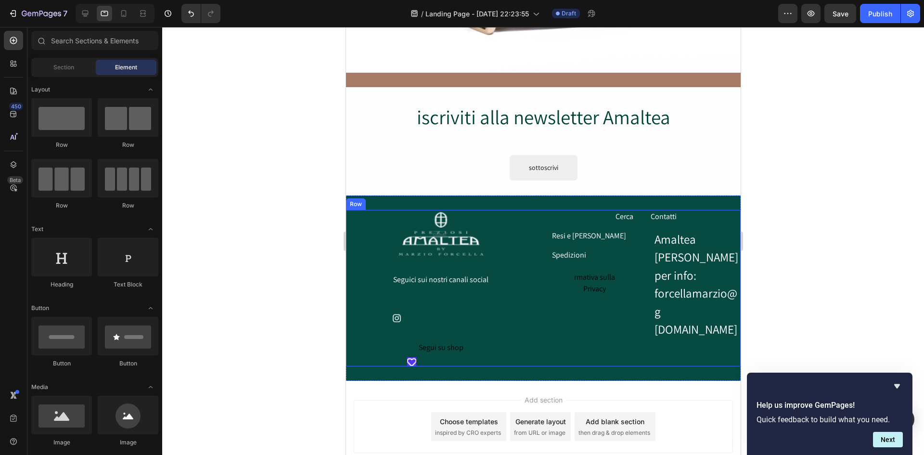
scroll to position [867, 0]
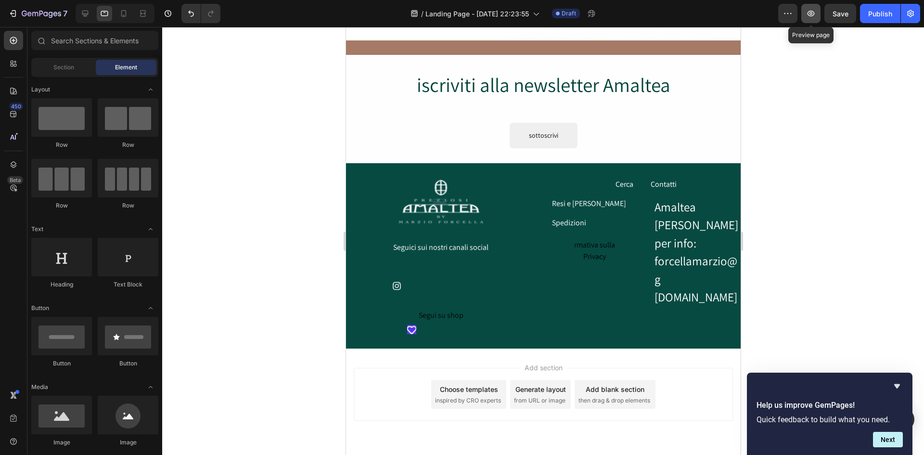
click at [813, 13] on icon "button" at bounding box center [811, 14] width 10 height 10
